Goal: Task Accomplishment & Management: Manage account settings

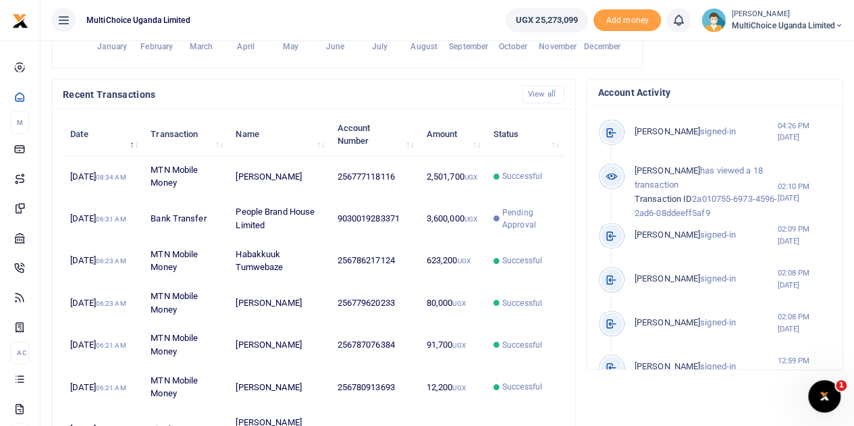
scroll to position [11, 11]
click at [738, 28] on span "MultiChoice Uganda Limited" at bounding box center [787, 26] width 112 height 12
click at [781, 47] on link "Switch accounts" at bounding box center [791, 49] width 107 height 19
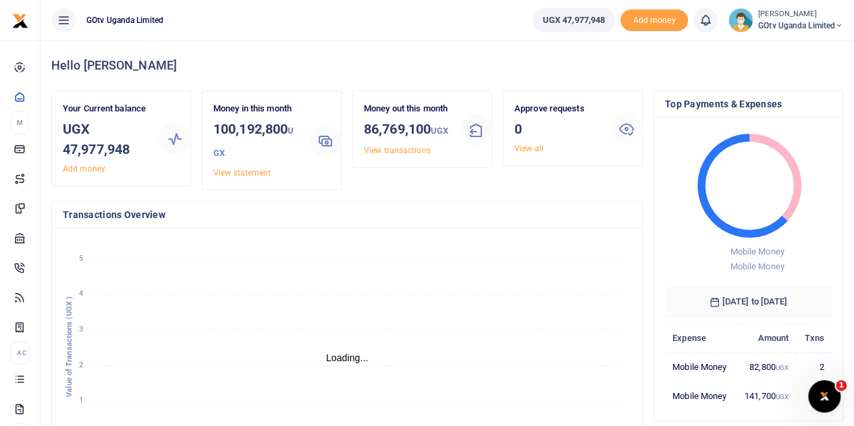
click at [817, 20] on span "GOtv Uganda Limited" at bounding box center [800, 26] width 85 height 12
click at [806, 47] on link "Switch accounts" at bounding box center [792, 49] width 107 height 19
